Goal: Navigation & Orientation: Find specific page/section

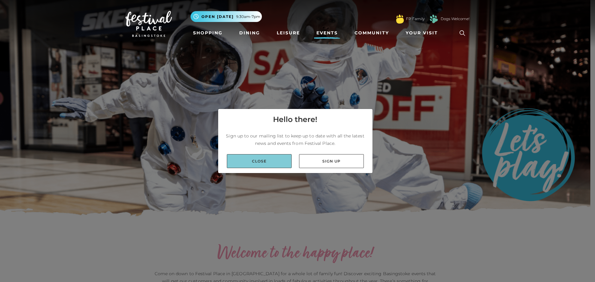
click at [271, 161] on link "Close" at bounding box center [259, 161] width 65 height 14
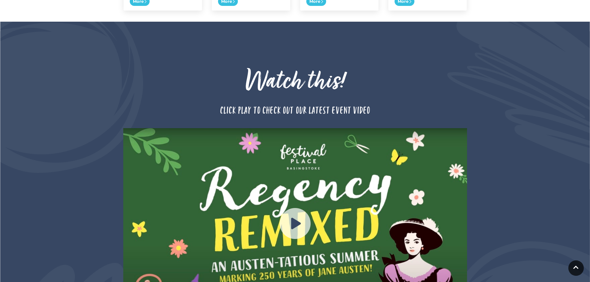
scroll to position [348, 0]
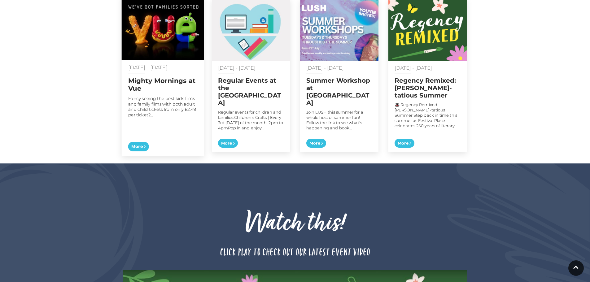
click at [138, 142] on span "More" at bounding box center [138, 147] width 21 height 10
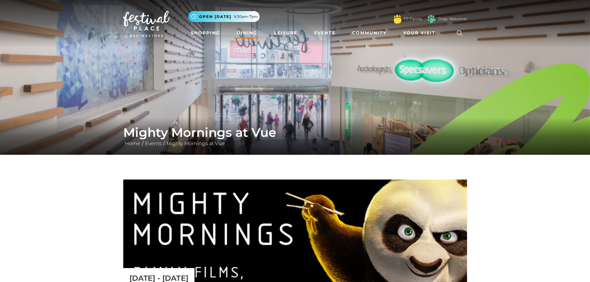
click at [246, 33] on link "Dining" at bounding box center [247, 32] width 26 height 11
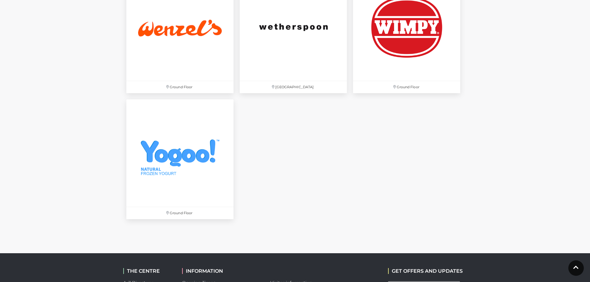
scroll to position [2076, 0]
